Goal: Information Seeking & Learning: Check status

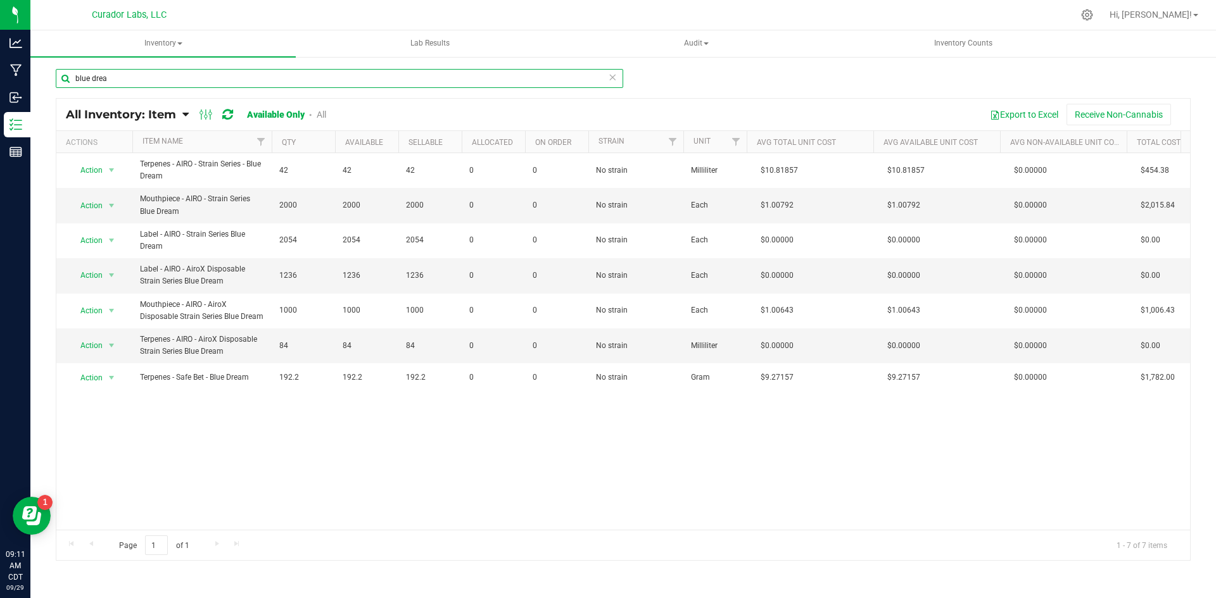
click at [160, 71] on input "blue drea" at bounding box center [339, 78] width 567 height 19
type input "kool aid"
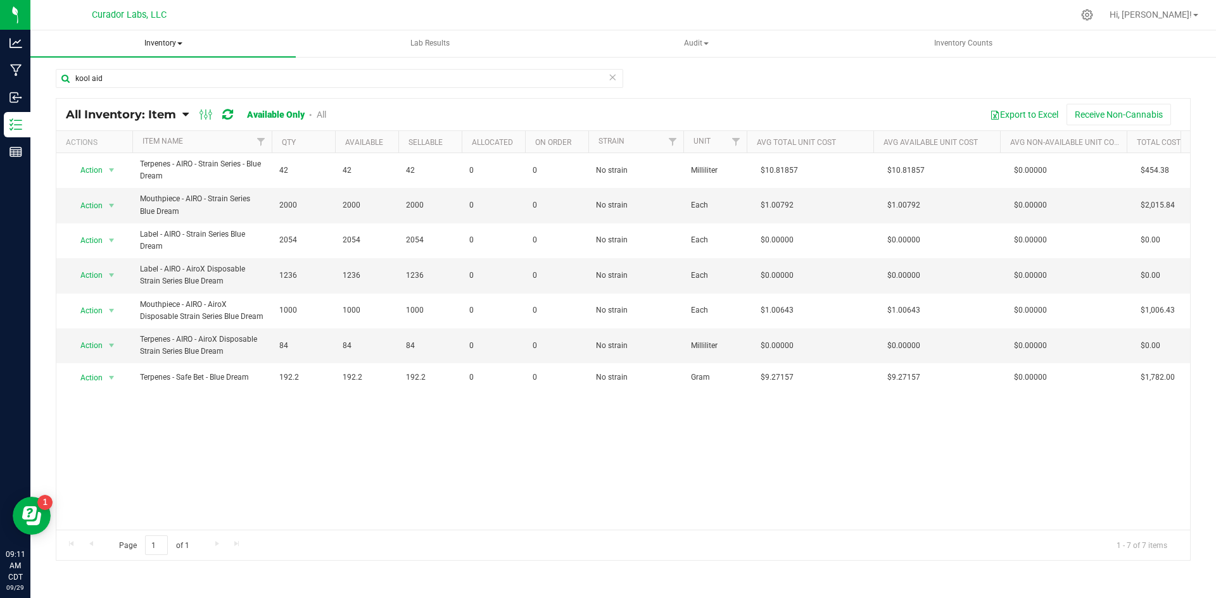
click at [175, 35] on span "Inventory" at bounding box center [162, 43] width 265 height 27
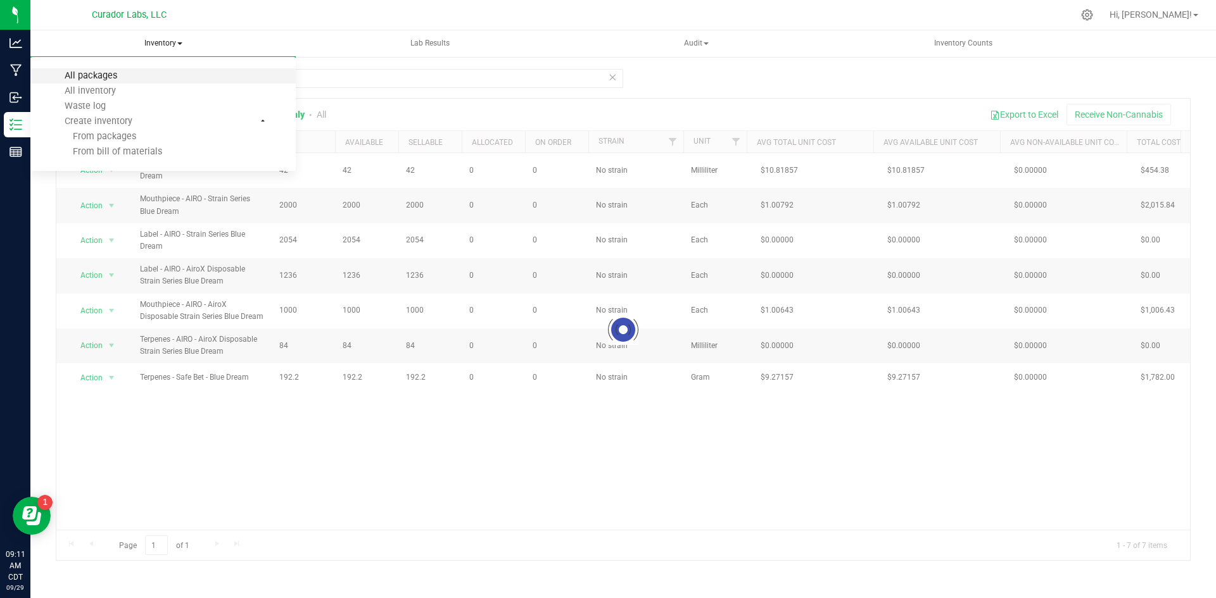
click at [125, 77] on span "All packages" at bounding box center [90, 75] width 87 height 11
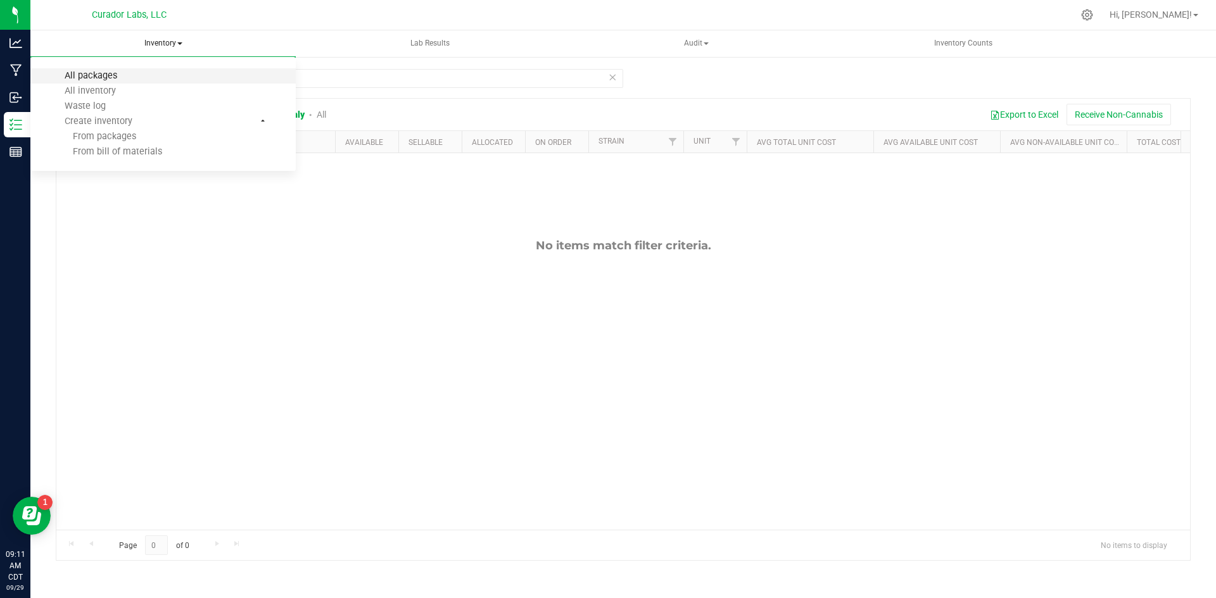
click at [131, 72] on span "All packages" at bounding box center [90, 75] width 87 height 11
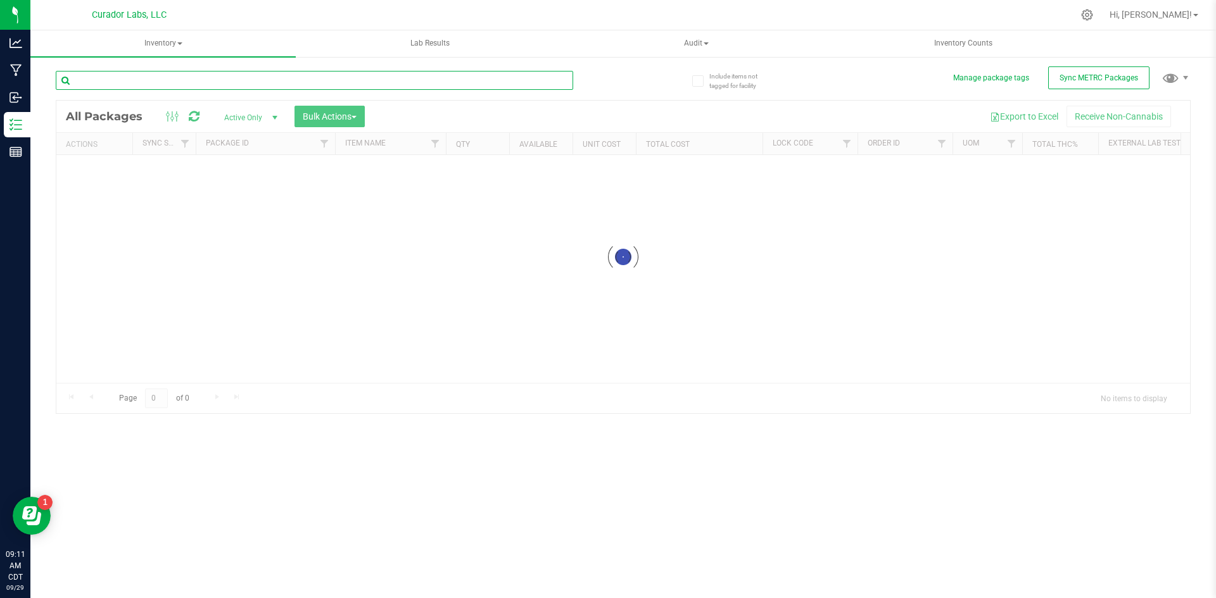
click at [137, 82] on input "text" at bounding box center [314, 80] width 517 height 19
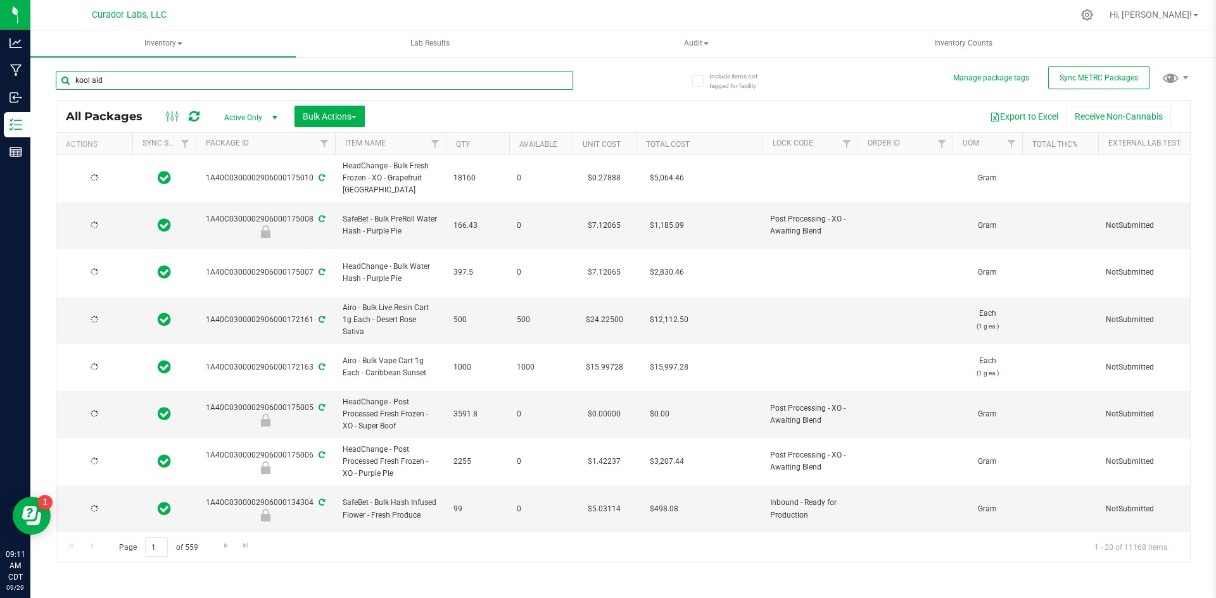
type input "kool aid"
type input "[DATE]"
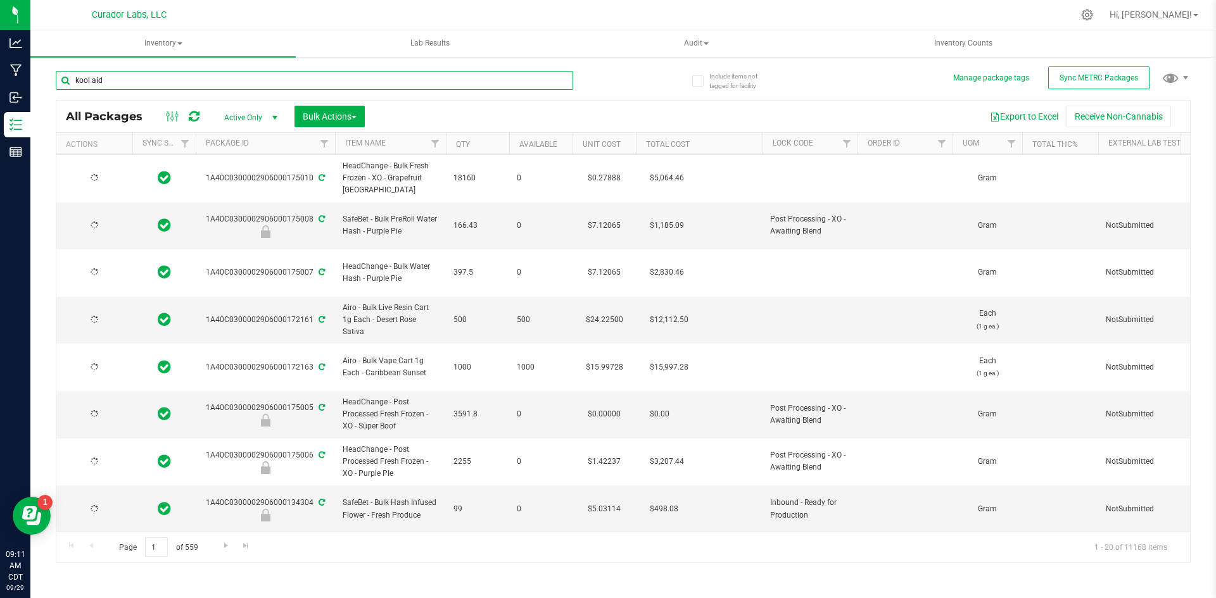
type input "[DATE]"
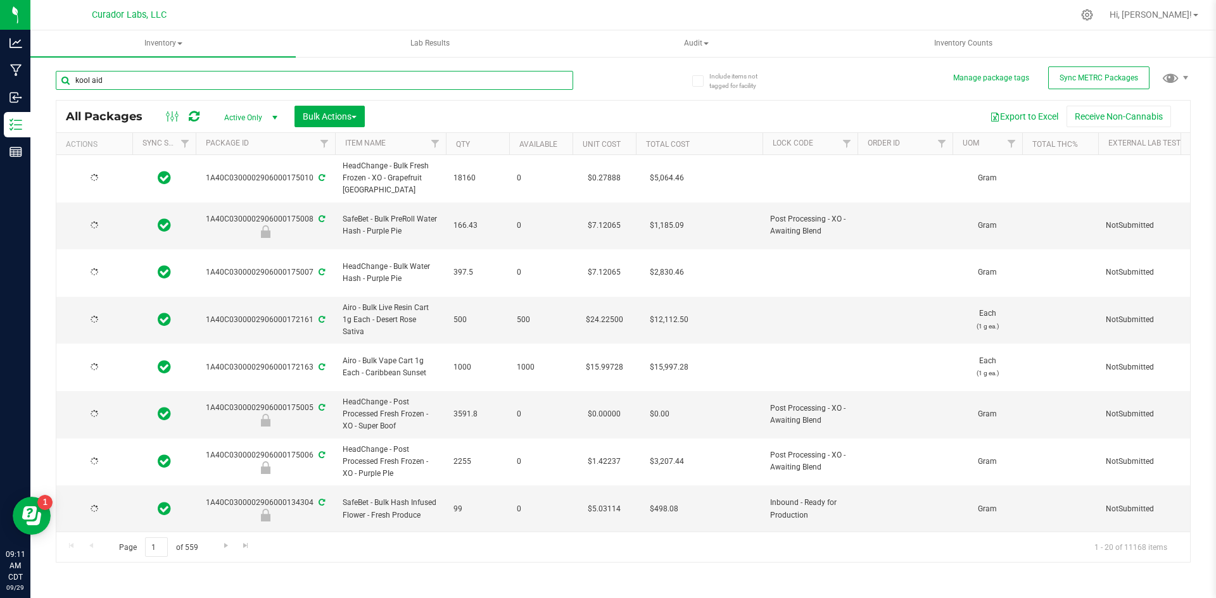
type input "[DATE]"
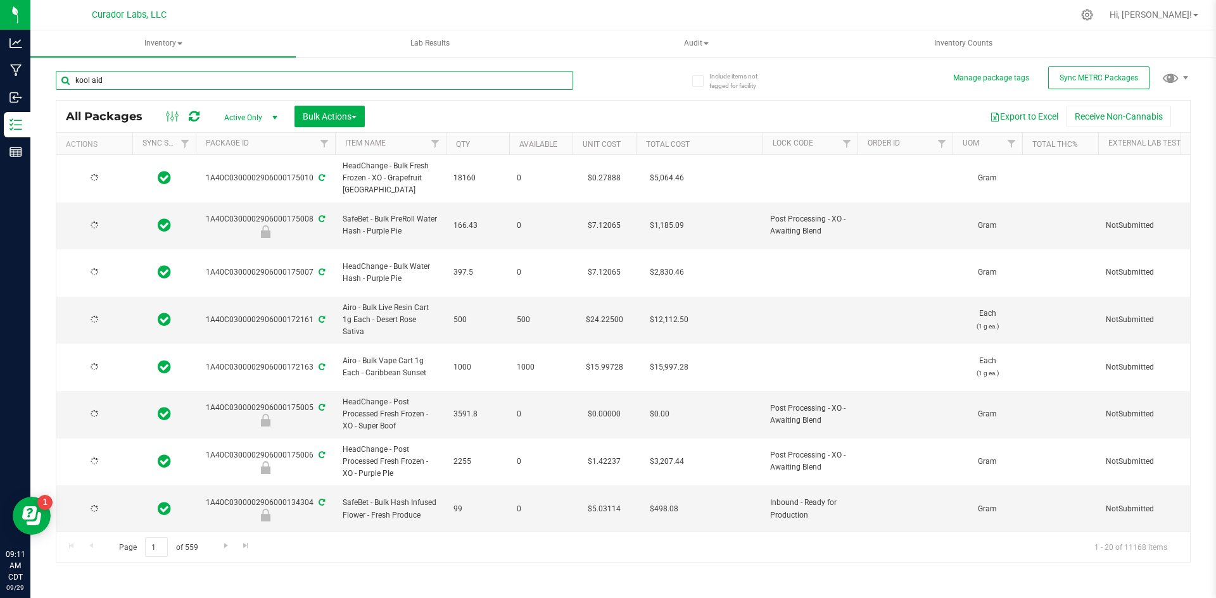
type input "[DATE]"
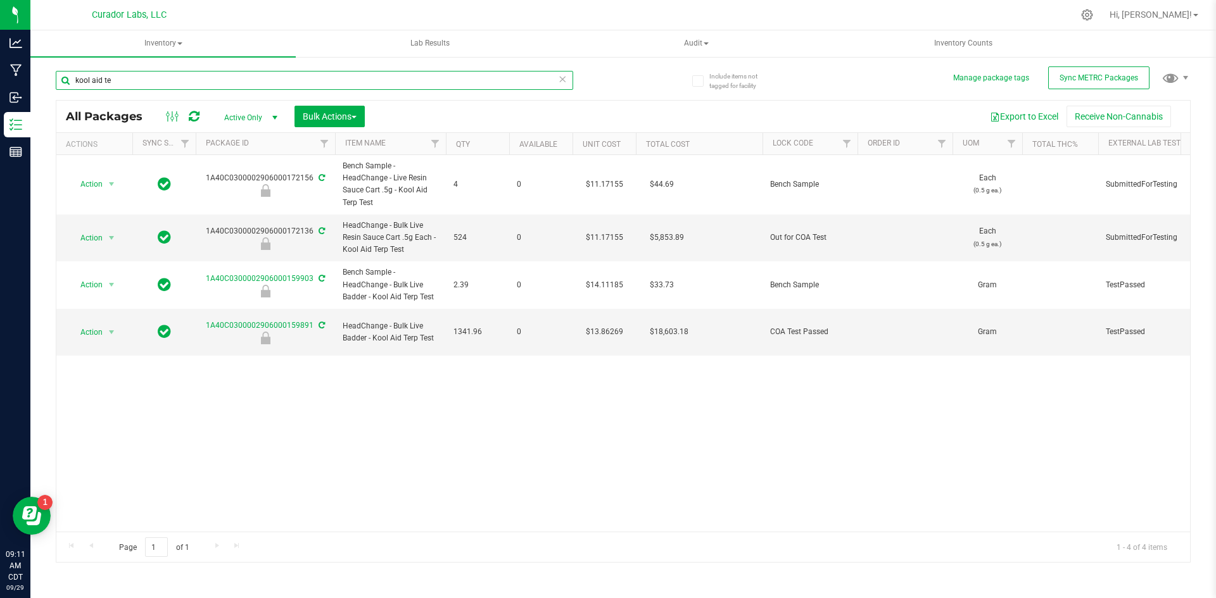
type input "kool aid te"
